Goal: Task Accomplishment & Management: Manage account settings

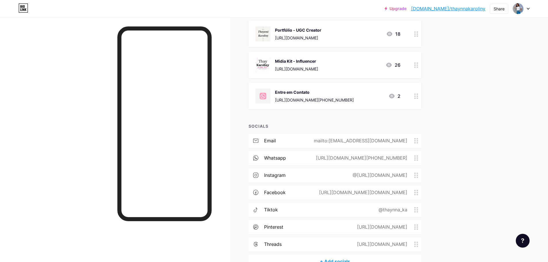
scroll to position [539, 0]
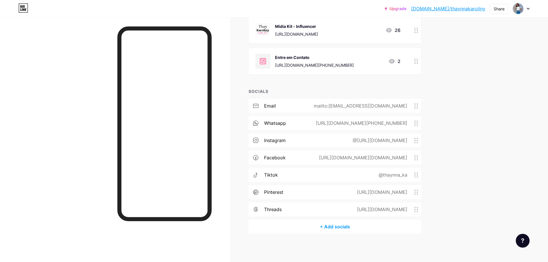
click at [400, 142] on div "@[URL][DOMAIN_NAME]" at bounding box center [378, 140] width 71 height 7
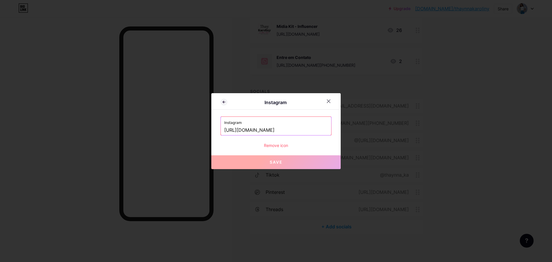
click at [284, 132] on input "[URL][DOMAIN_NAME]" at bounding box center [275, 130] width 103 height 10
click at [311, 131] on input "[URL][DOMAIN_NAME]" at bounding box center [275, 130] width 103 height 10
click at [277, 145] on div "Remove icon" at bounding box center [275, 145] width 111 height 6
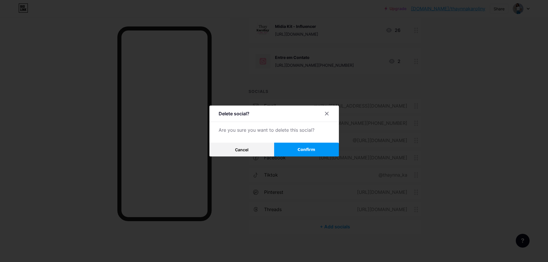
click at [298, 149] on button "Confirm" at bounding box center [306, 150] width 65 height 14
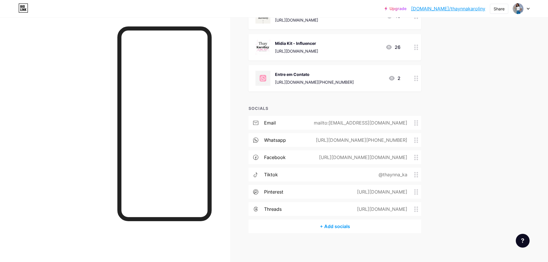
scroll to position [522, 0]
click at [345, 226] on div "+ Add socials" at bounding box center [334, 227] width 172 height 14
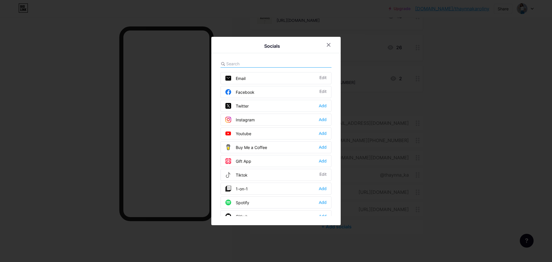
click at [248, 119] on div "Instagram" at bounding box center [239, 120] width 29 height 6
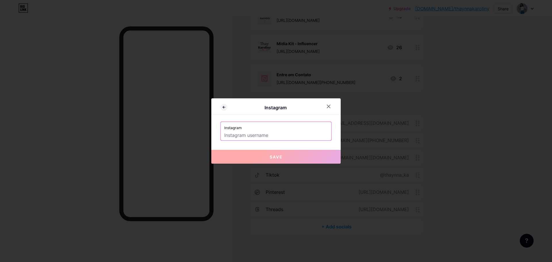
click at [276, 134] on input "text" at bounding box center [275, 136] width 103 height 10
type input "@"
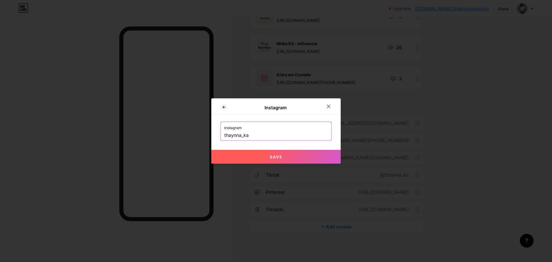
click at [239, 147] on div "Instagram Instagram [PERSON_NAME] Save" at bounding box center [275, 130] width 129 height 65
click at [256, 156] on button "Save" at bounding box center [275, 157] width 129 height 14
type input "[URL][DOMAIN_NAME]"
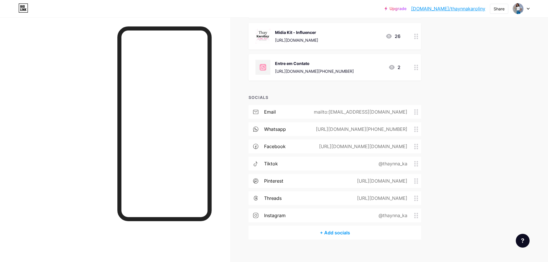
scroll to position [539, 0]
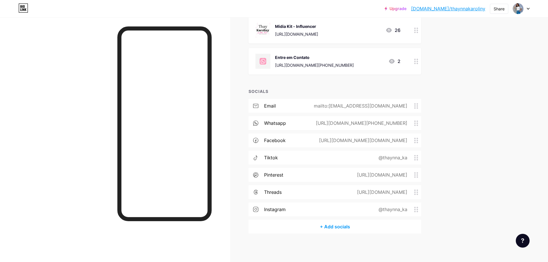
click at [336, 227] on div "+ Add socials" at bounding box center [334, 227] width 172 height 14
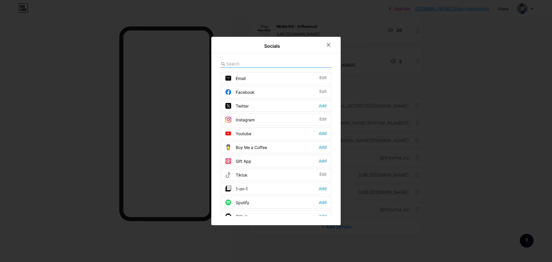
click at [245, 133] on div "Youtube" at bounding box center [238, 134] width 26 height 6
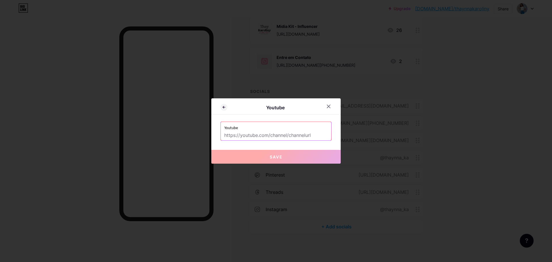
drag, startPoint x: 301, startPoint y: 136, endPoint x: 322, endPoint y: 124, distance: 24.2
click at [301, 136] on input "text" at bounding box center [275, 136] width 103 height 10
paste input "[URL][DOMAIN_NAME]"
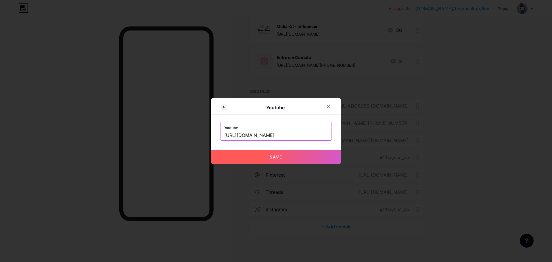
type input "[URL][DOMAIN_NAME]"
click at [283, 156] on button "Save" at bounding box center [275, 157] width 129 height 14
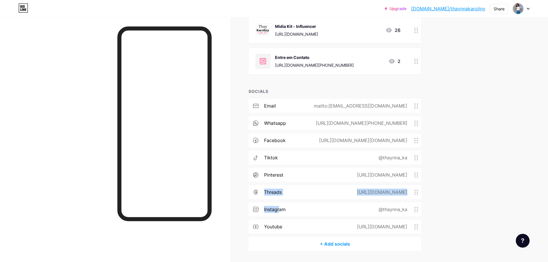
drag, startPoint x: 280, startPoint y: 209, endPoint x: 237, endPoint y: 185, distance: 49.8
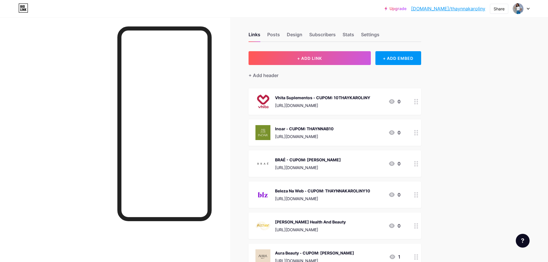
scroll to position [0, 0]
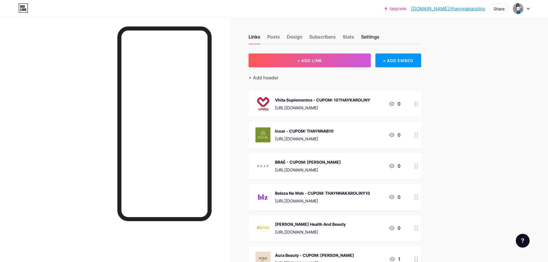
click at [368, 37] on div "Settings" at bounding box center [370, 38] width 18 height 10
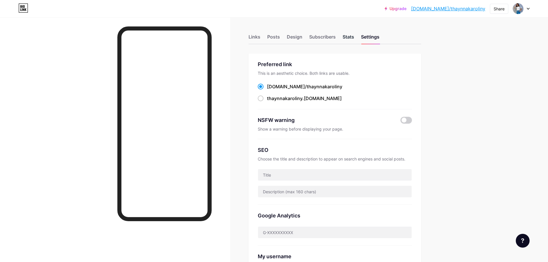
click at [349, 39] on div "Stats" at bounding box center [347, 38] width 11 height 10
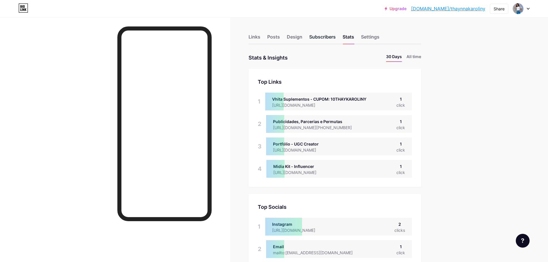
drag, startPoint x: 321, startPoint y: 39, endPoint x: 313, endPoint y: 39, distance: 7.2
click at [320, 39] on div "Subscribers" at bounding box center [322, 38] width 26 height 10
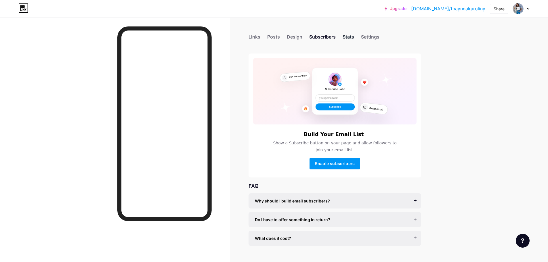
click at [354, 37] on div "Stats" at bounding box center [347, 38] width 11 height 10
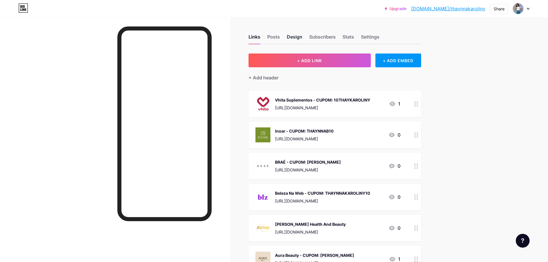
click at [298, 37] on div "Design" at bounding box center [295, 38] width 16 height 10
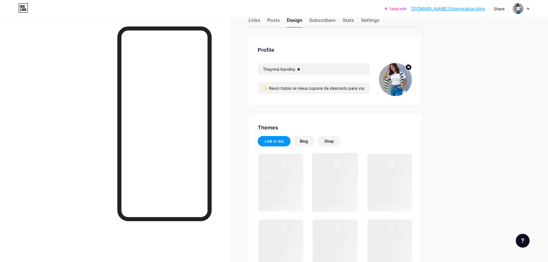
scroll to position [86, 0]
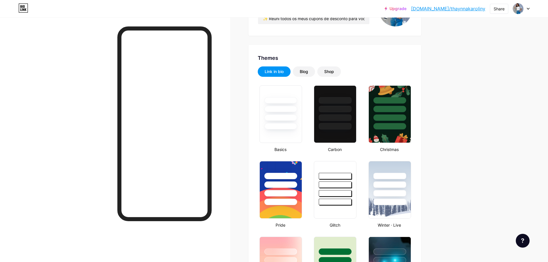
type input "#f5faf7"
type input "#1081ea"
type input "#000000"
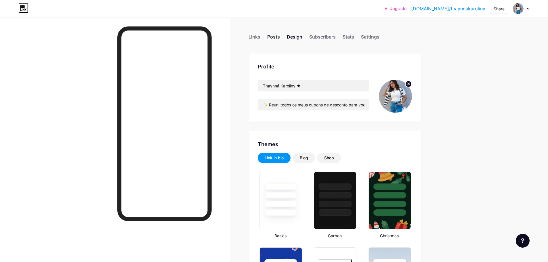
click at [277, 38] on div "Posts" at bounding box center [273, 38] width 13 height 10
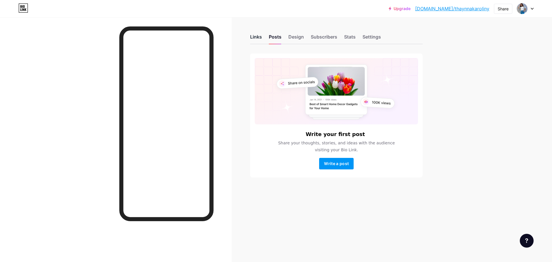
click at [262, 42] on div "Links" at bounding box center [256, 38] width 12 height 10
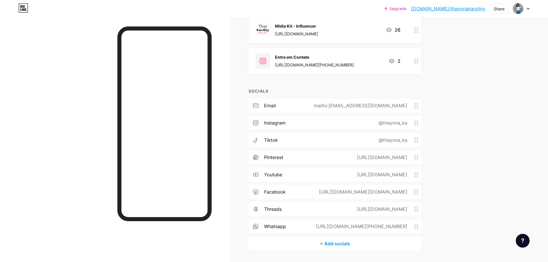
scroll to position [557, 0]
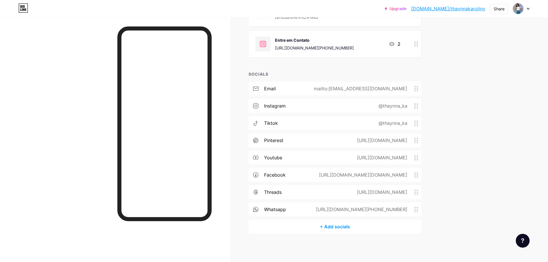
click at [415, 123] on circle at bounding box center [414, 122] width 1 height 1
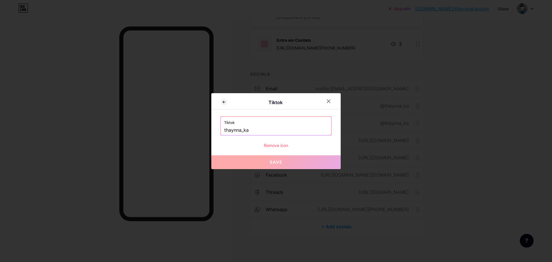
click at [268, 129] on input "thaynna_ka" at bounding box center [275, 130] width 103 height 10
drag, startPoint x: 257, startPoint y: 133, endPoint x: 254, endPoint y: 135, distance: 3.1
click at [256, 133] on input "thaynna_ka" at bounding box center [275, 130] width 103 height 10
click at [247, 154] on div "Tiktok Tiktok thaynna_ka Remove icon Save" at bounding box center [275, 131] width 129 height 76
click at [272, 145] on div "Remove icon" at bounding box center [275, 145] width 111 height 6
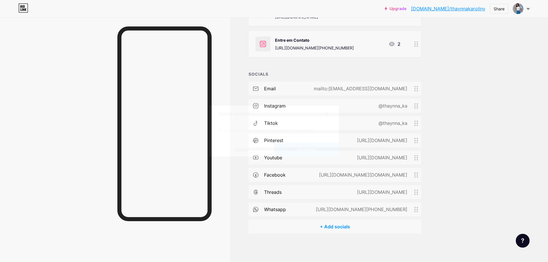
click at [304, 152] on span "Confirm" at bounding box center [306, 150] width 18 height 6
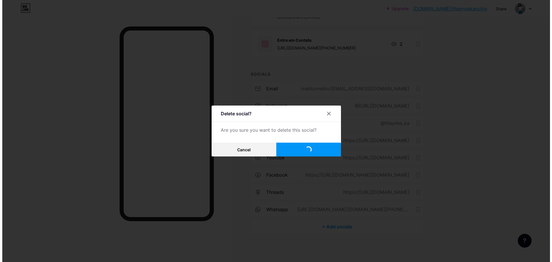
scroll to position [539, 0]
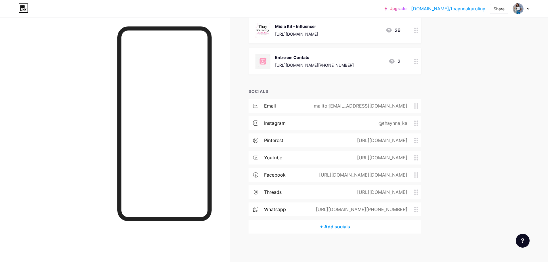
click at [338, 226] on div "+ Add socials" at bounding box center [334, 227] width 172 height 14
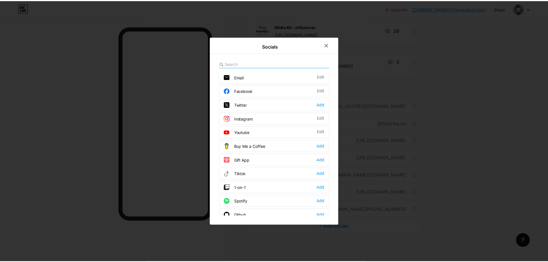
scroll to position [0, 0]
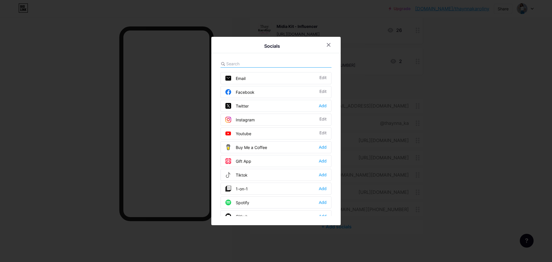
click at [252, 172] on div "Tiktok Add" at bounding box center [275, 175] width 111 height 12
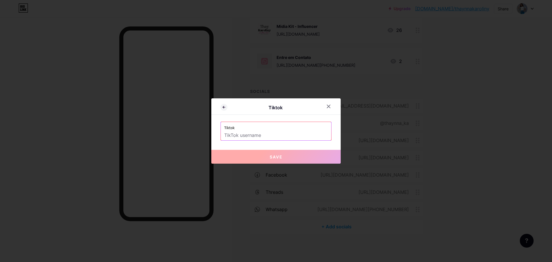
click at [270, 131] on input "text" at bounding box center [275, 136] width 103 height 10
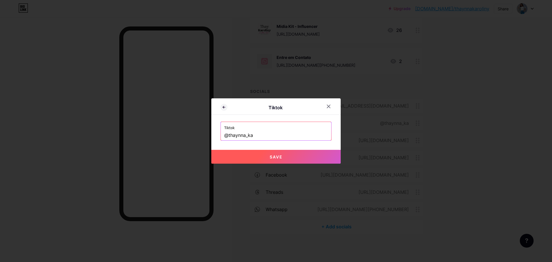
click at [270, 156] on span "Save" at bounding box center [276, 156] width 13 height 5
type input "https://tiktok.com/@thaynna_ka"
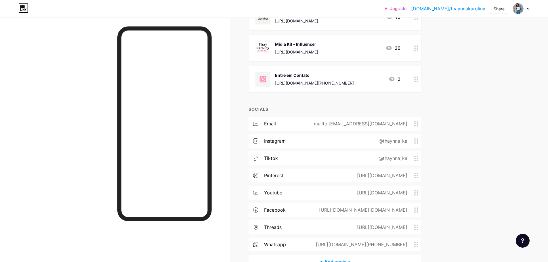
scroll to position [442, 0]
